Goal: Check status: Check status

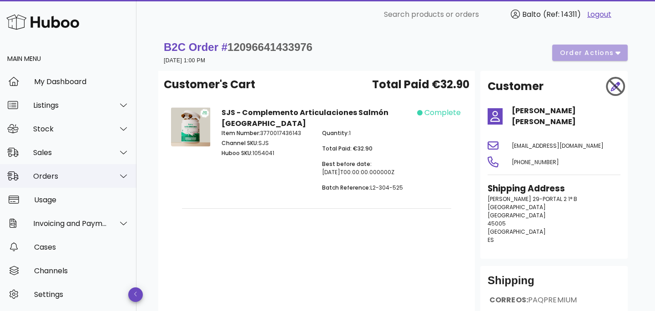
click at [54, 177] on div "Orders" at bounding box center [70, 176] width 74 height 9
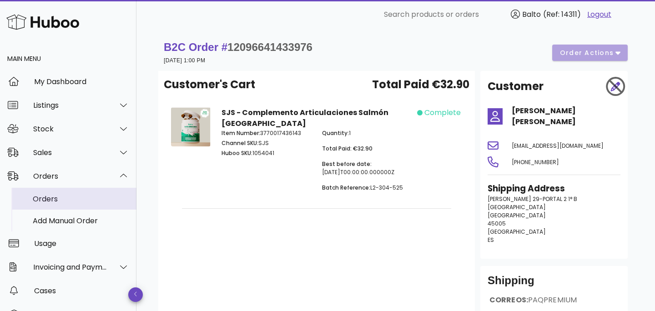
click at [54, 195] on div "Orders" at bounding box center [81, 199] width 96 height 9
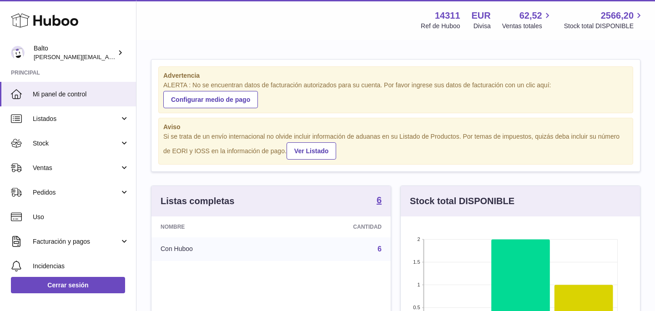
scroll to position [142, 239]
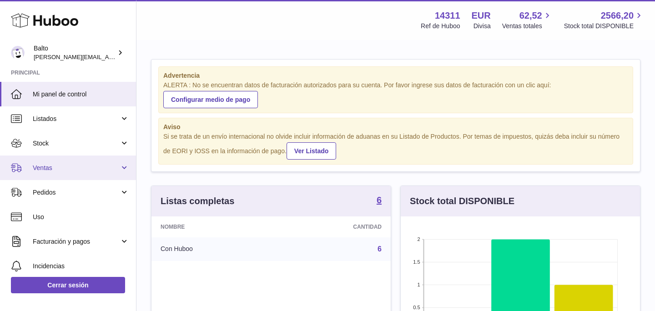
click at [72, 167] on span "Ventas" at bounding box center [76, 168] width 87 height 9
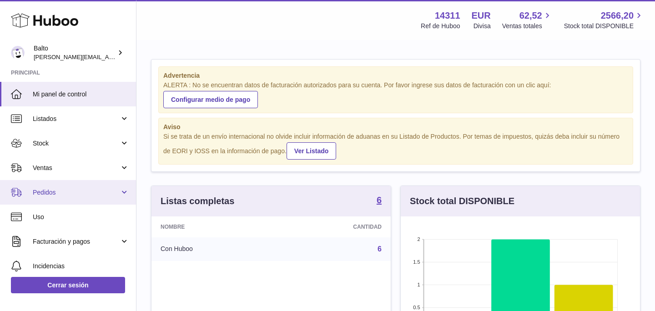
click at [69, 194] on span "Pedidos" at bounding box center [76, 192] width 87 height 9
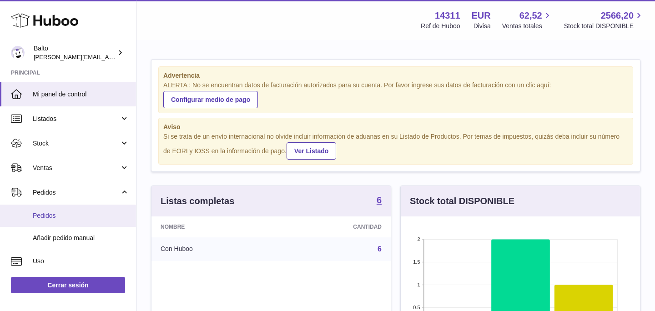
click at [52, 211] on span "Pedidos" at bounding box center [81, 215] width 96 height 9
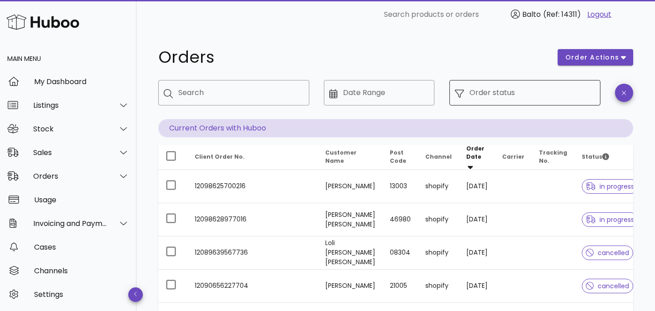
click at [459, 96] on icon at bounding box center [459, 94] width 9 height 8
click at [460, 94] on icon at bounding box center [459, 93] width 9 height 9
click at [487, 94] on input "Order status" at bounding box center [531, 92] width 125 height 15
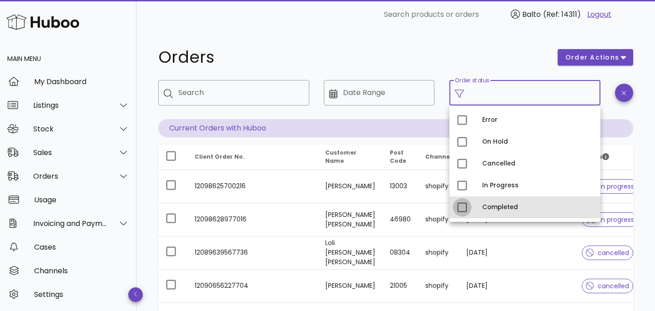
click at [462, 205] on div at bounding box center [461, 207] width 15 height 15
type input "**********"
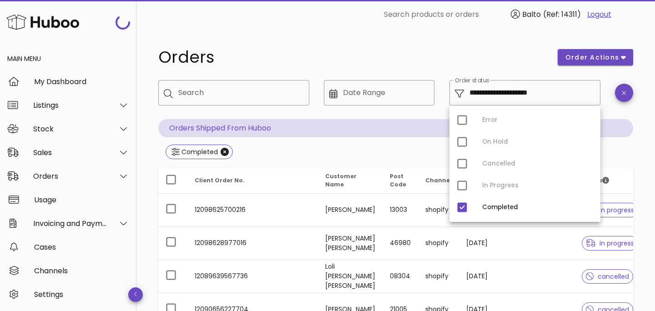
click at [462, 48] on div "Orders" at bounding box center [352, 57] width 399 height 27
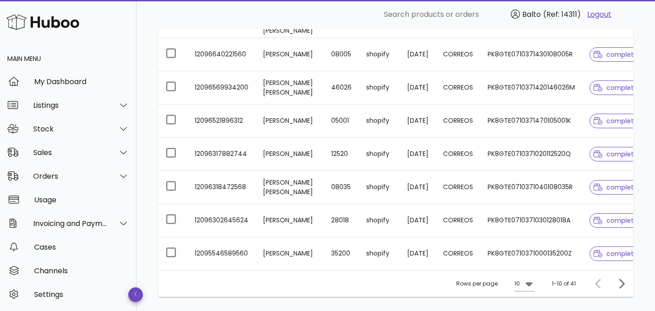
scroll to position [257, 0]
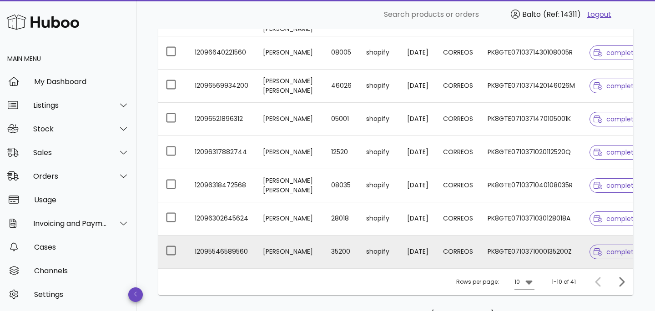
click at [500, 249] on td "PK8GTE0710371000135200Z" at bounding box center [531, 251] width 102 height 33
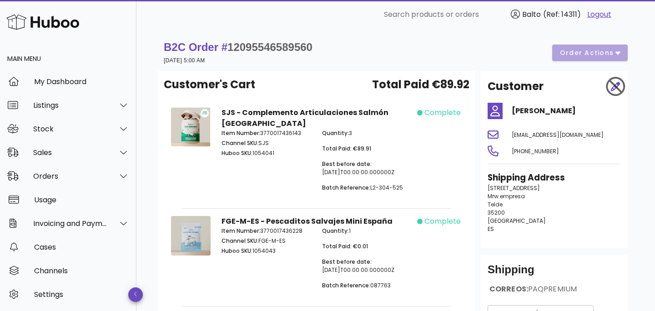
scroll to position [91, 0]
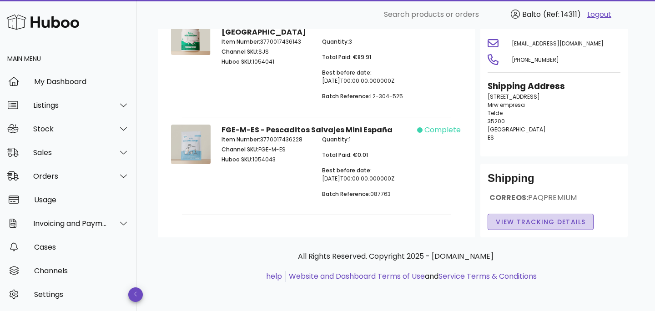
click at [512, 224] on span "View Tracking details" at bounding box center [540, 222] width 90 height 10
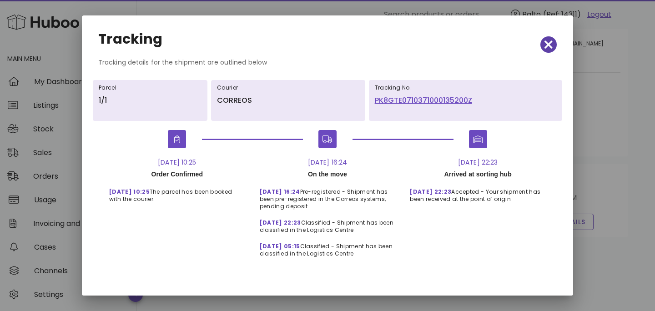
click at [552, 50] on icon "button" at bounding box center [548, 44] width 8 height 13
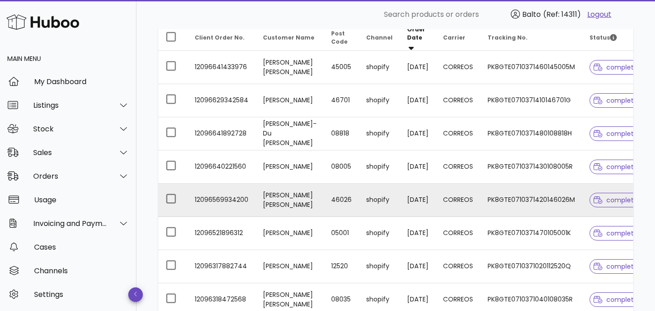
scroll to position [108, 0]
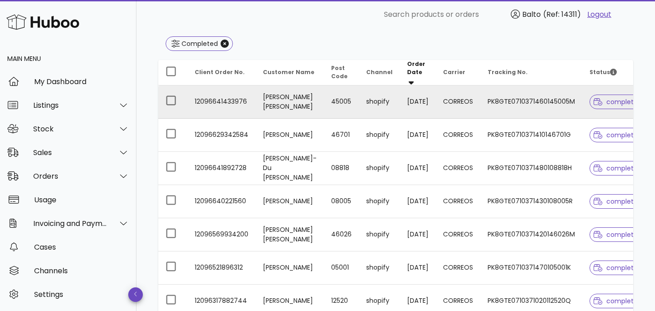
click at [593, 98] on icon at bounding box center [597, 101] width 9 height 7
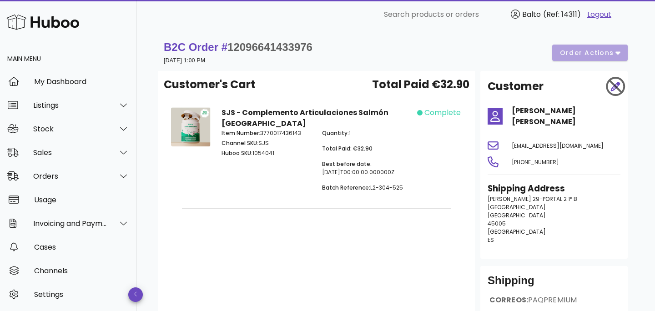
scroll to position [91, 0]
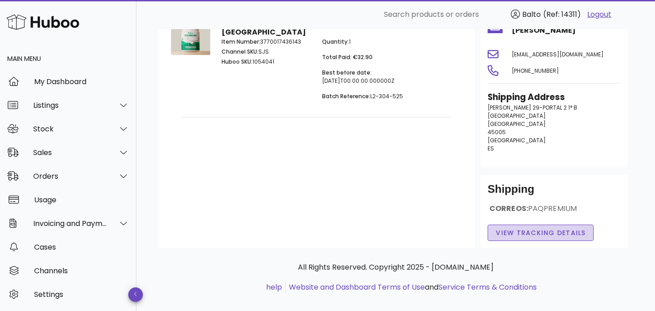
click at [532, 228] on span "View Tracking details" at bounding box center [540, 233] width 90 height 10
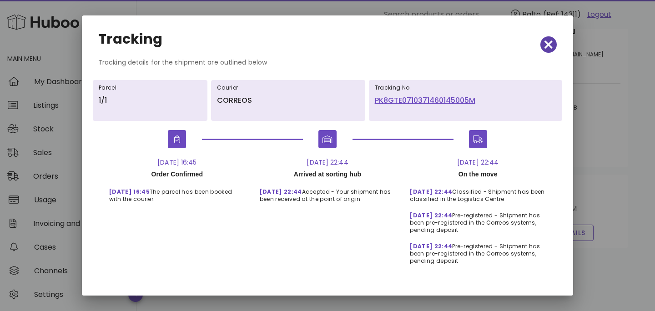
click at [550, 49] on icon "button" at bounding box center [548, 44] width 8 height 13
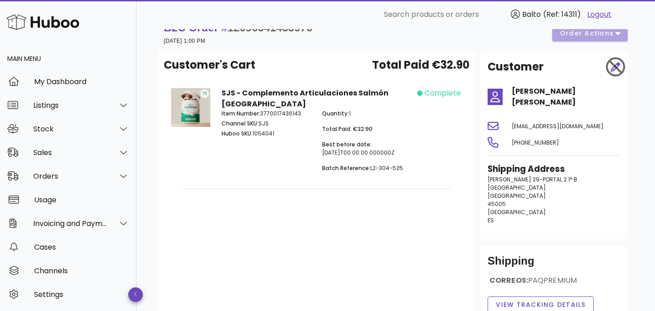
scroll to position [0, 0]
